Goal: Information Seeking & Learning: Learn about a topic

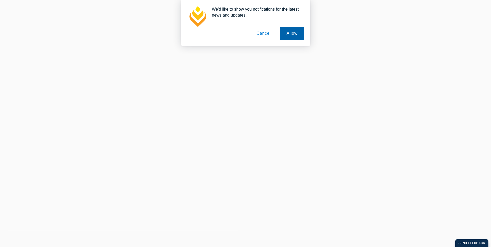
click at [283, 36] on button "Allow" at bounding box center [292, 33] width 24 height 13
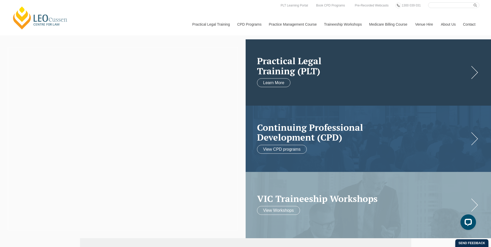
click at [335, 71] on h2 "Practical Legal Training (PLT)" at bounding box center [363, 66] width 212 height 20
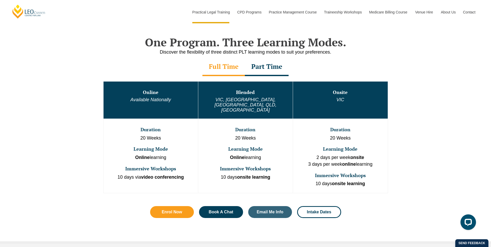
scroll to position [259, 0]
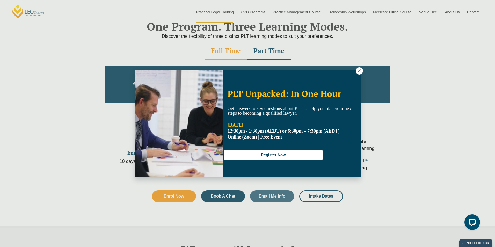
click at [360, 72] on icon at bounding box center [359, 71] width 5 height 5
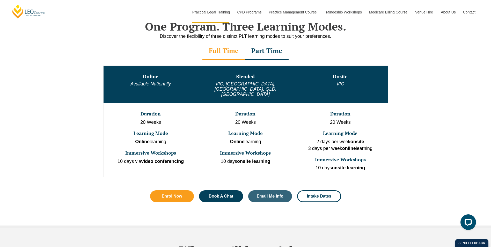
click at [273, 53] on div "Part Time" at bounding box center [267, 51] width 44 height 18
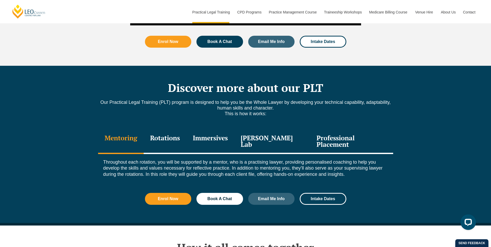
scroll to position [647, 0]
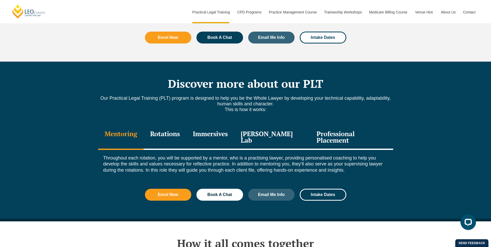
click at [182, 125] on div "Rotations" at bounding box center [165, 137] width 43 height 25
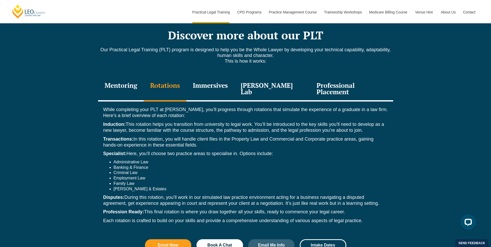
scroll to position [699, 0]
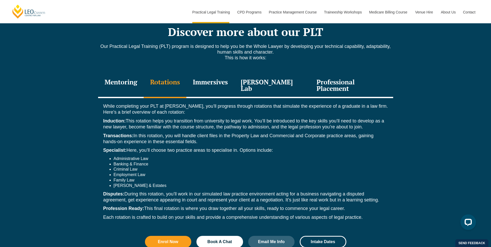
click at [231, 78] on div "Immersives" at bounding box center [210, 86] width 48 height 25
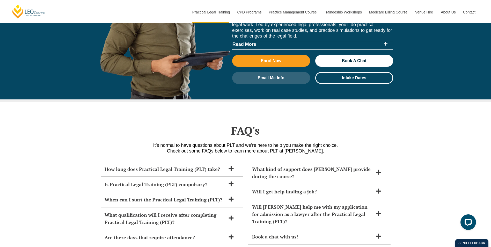
scroll to position [2226, 0]
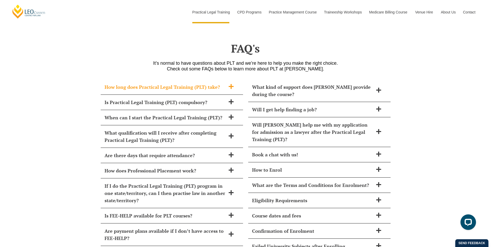
click at [182, 81] on div "How long does Practical Legal Training (PLT) take?" at bounding box center [172, 86] width 142 height 15
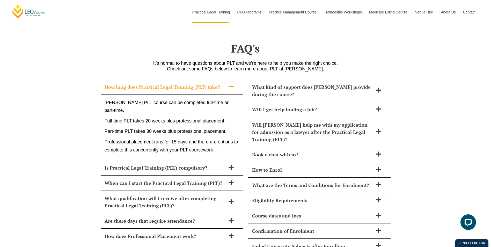
click at [180, 83] on h2 "How long does Practical Legal Training (PLT) take?" at bounding box center [165, 86] width 121 height 7
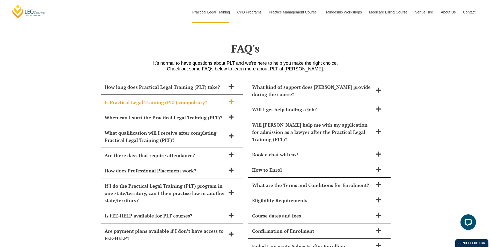
click at [184, 99] on h2 "Is Practical Legal Training (PLT) compulsory?" at bounding box center [165, 102] width 121 height 7
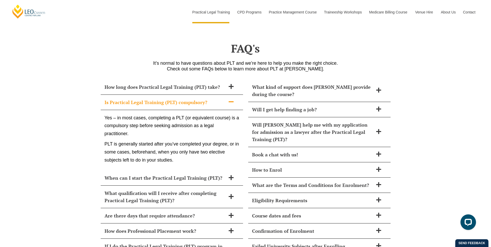
click at [184, 99] on h2 "Is Practical Legal Training (PLT) compulsory?" at bounding box center [165, 102] width 121 height 7
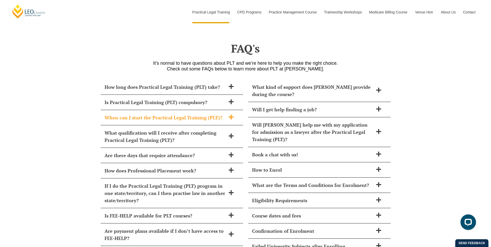
click at [185, 114] on h2 "When can I start the Practical Legal Training (PLT)?" at bounding box center [165, 117] width 121 height 7
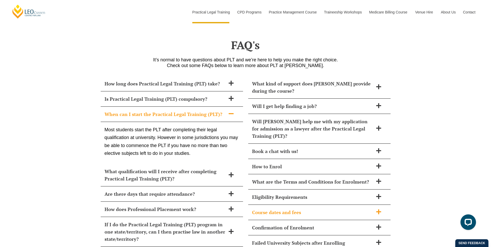
scroll to position [2252, 0]
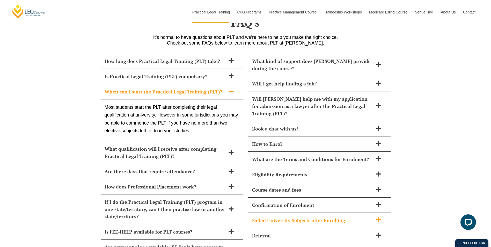
click at [295, 213] on div "Failed University Subjects after Enrolling" at bounding box center [319, 220] width 142 height 15
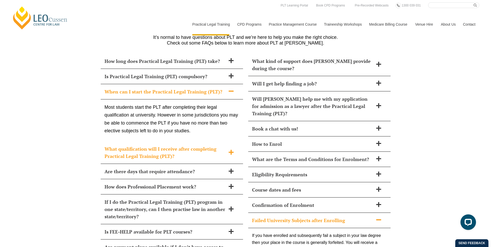
click at [172, 145] on h2 "What qualification will I receive after completing Practical Legal Training (PL…" at bounding box center [165, 152] width 121 height 14
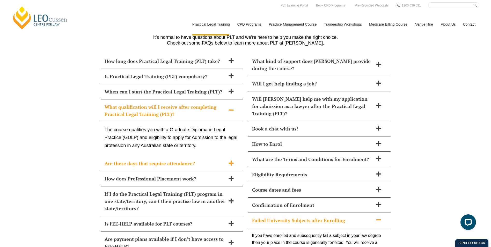
click at [150, 160] on h2 "Are there days that require attendance?" at bounding box center [165, 163] width 121 height 7
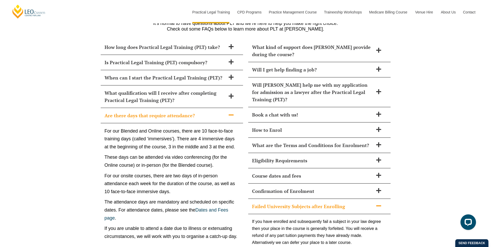
scroll to position [2278, 0]
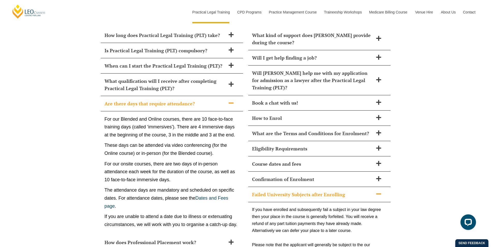
click at [143, 100] on h2 "Are there days that require attendance?" at bounding box center [165, 103] width 121 height 7
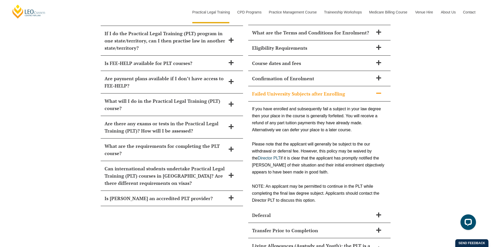
scroll to position [2381, 0]
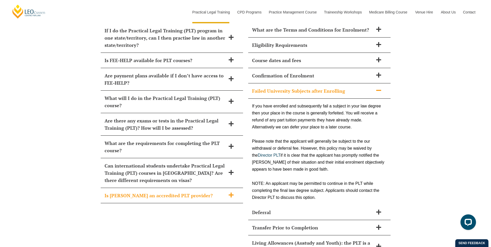
click at [153, 192] on h2 "Is Leo Cussen an accredited PLT provider?" at bounding box center [165, 195] width 121 height 7
